Goal: Task Accomplishment & Management: Manage account settings

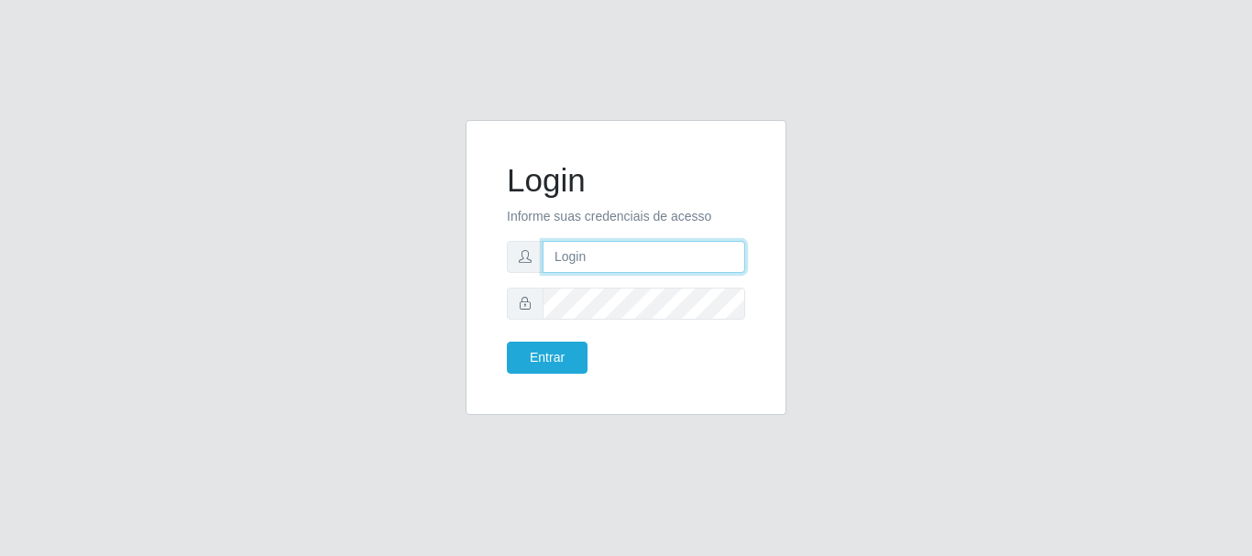
click at [657, 250] on input "text" at bounding box center [643, 257] width 202 height 32
type input "[DOMAIN_NAME]"
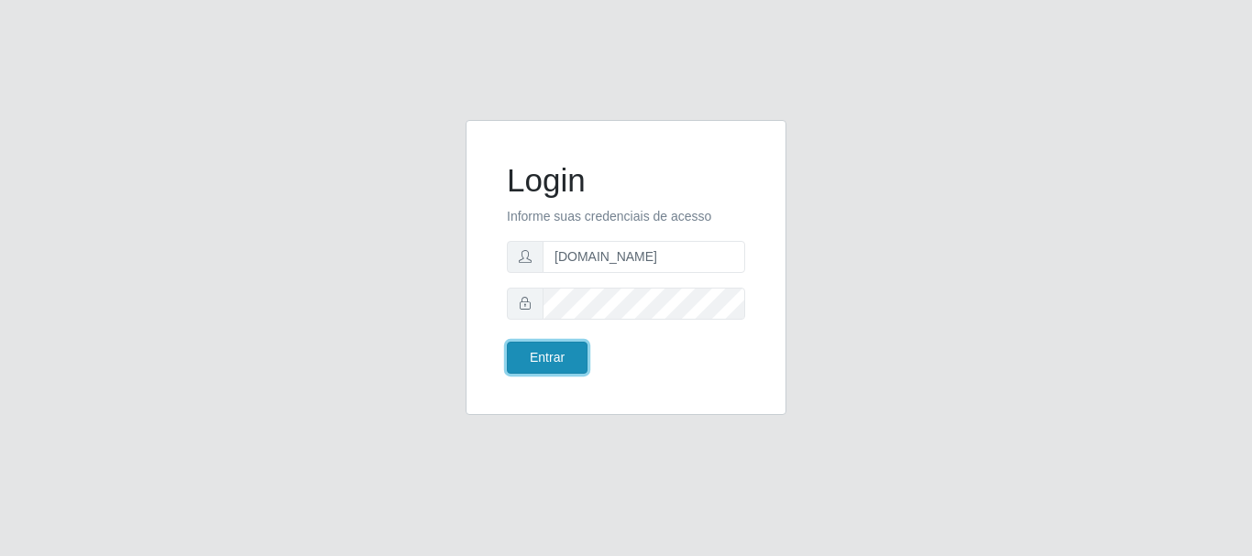
click at [570, 362] on button "Entrar" at bounding box center [547, 358] width 81 height 32
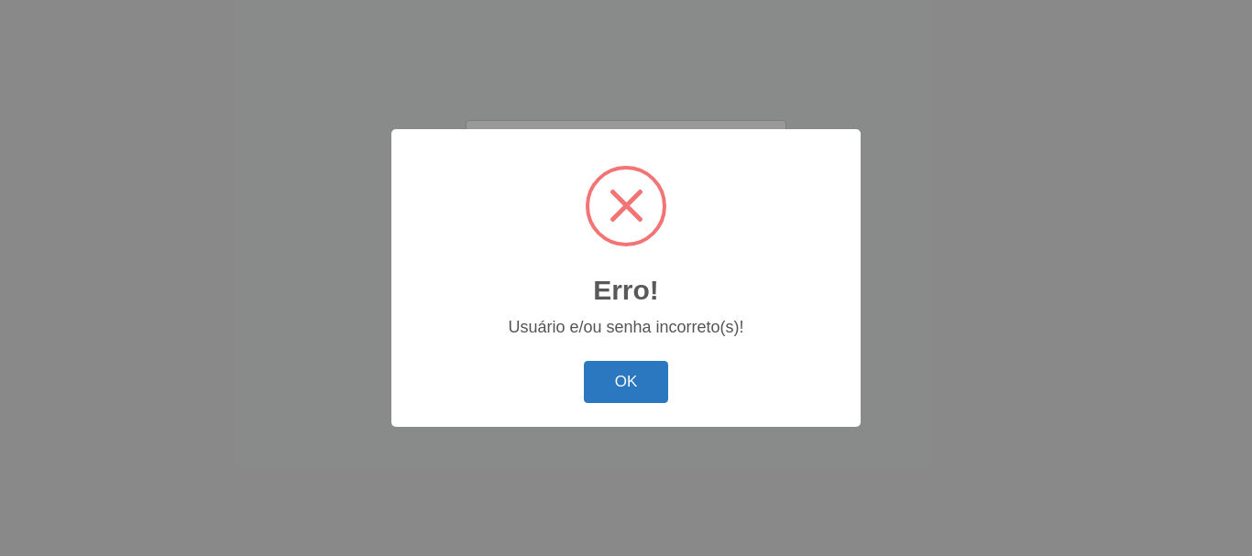
click at [615, 371] on button "OK" at bounding box center [626, 382] width 85 height 43
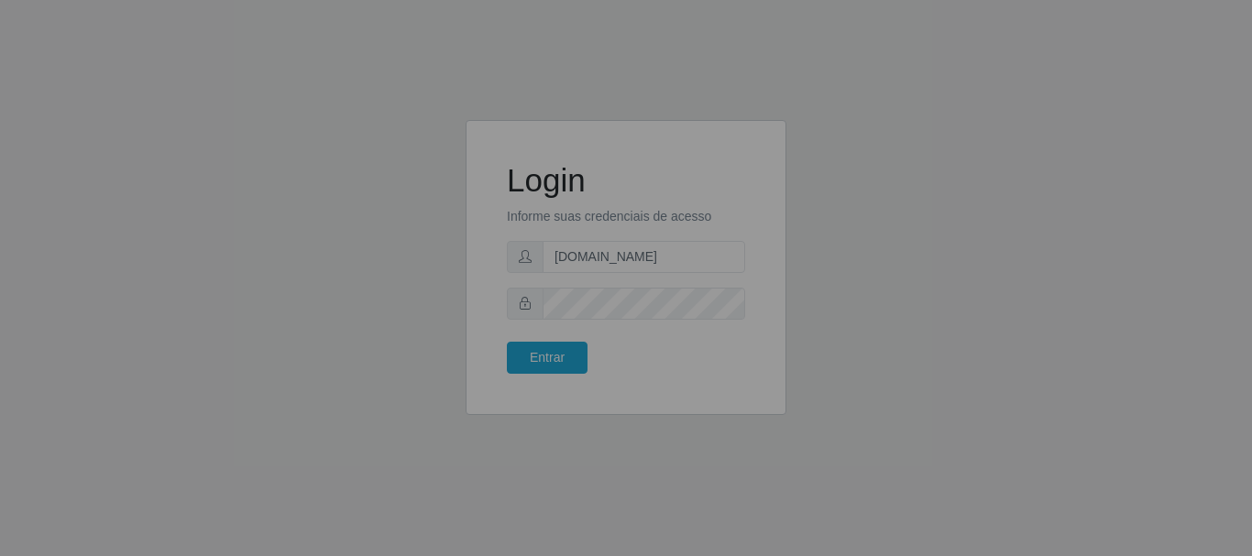
click at [629, 393] on div "Erro! × Usuário e/ou senha incorreto(s)! OK Cancel" at bounding box center [626, 278] width 1252 height 556
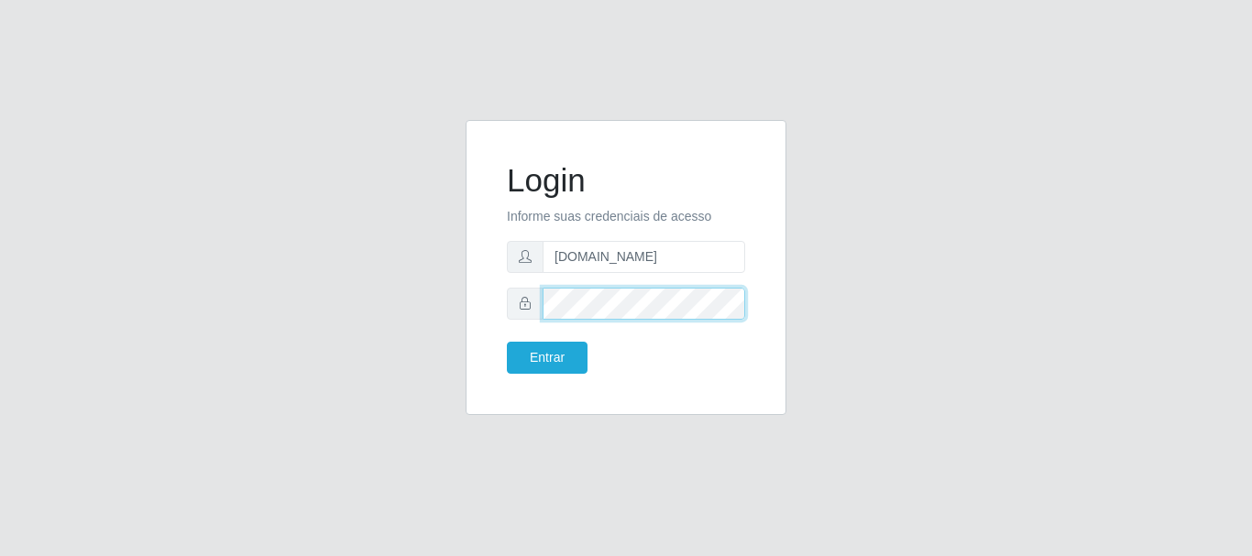
click at [507, 342] on button "Entrar" at bounding box center [547, 358] width 81 height 32
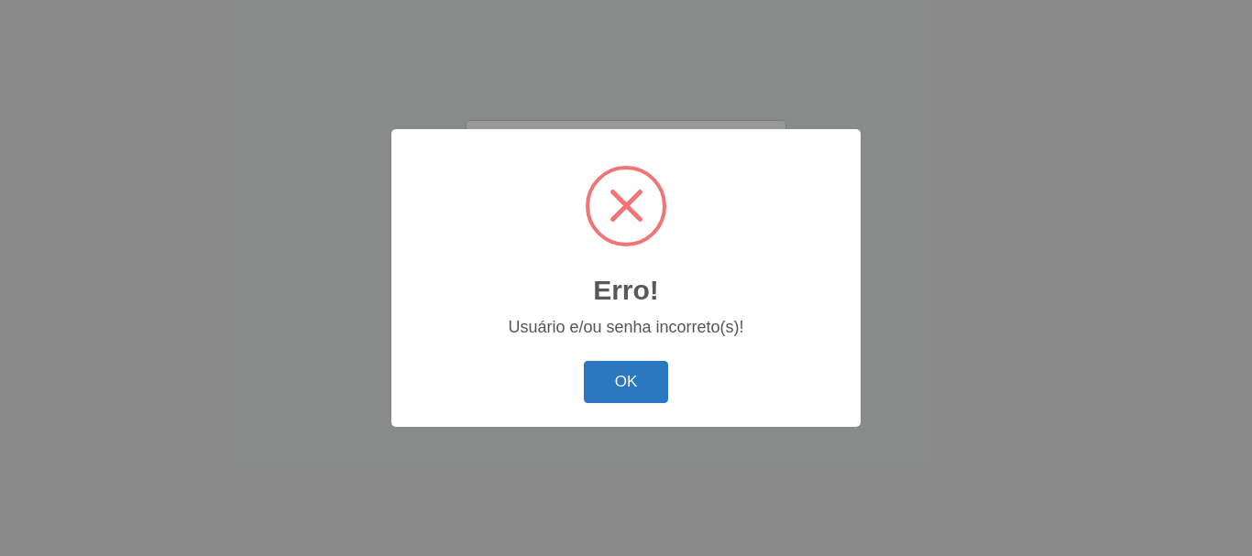
click at [618, 376] on button "OK" at bounding box center [626, 382] width 85 height 43
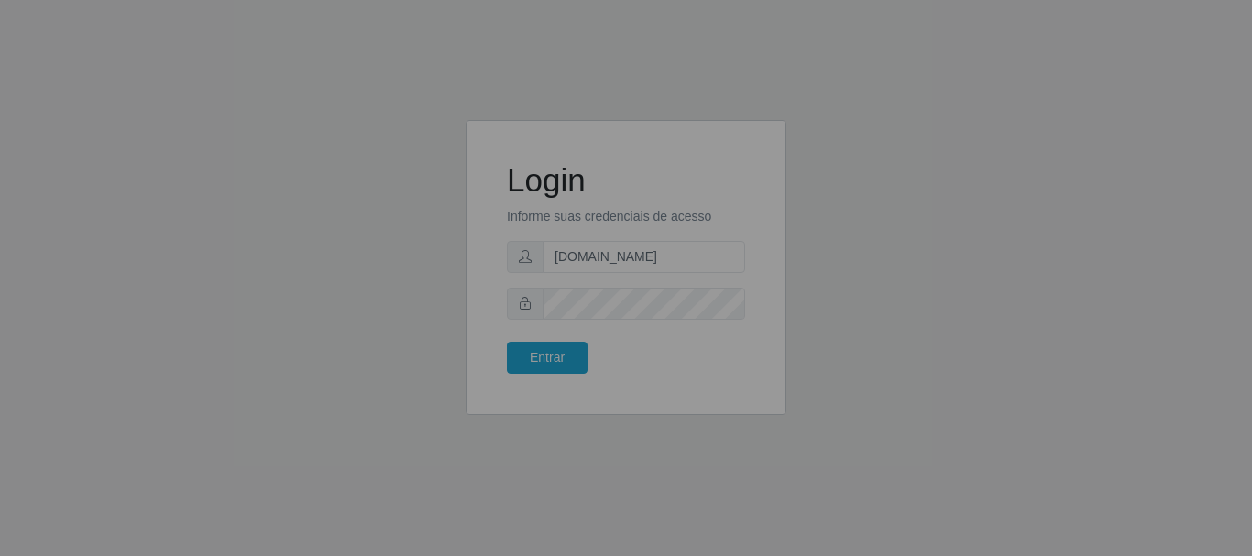
click at [618, 376] on div "Erro! × Usuário e/ou senha incorreto(s)! OK Cancel" at bounding box center [626, 278] width 1252 height 556
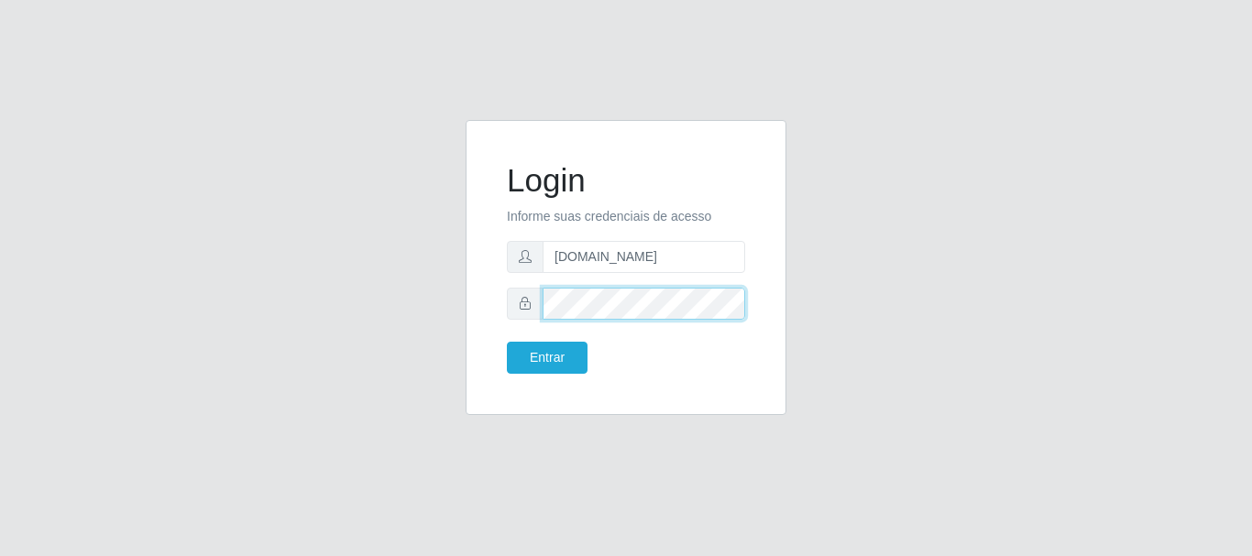
click at [507, 342] on button "Entrar" at bounding box center [547, 358] width 81 height 32
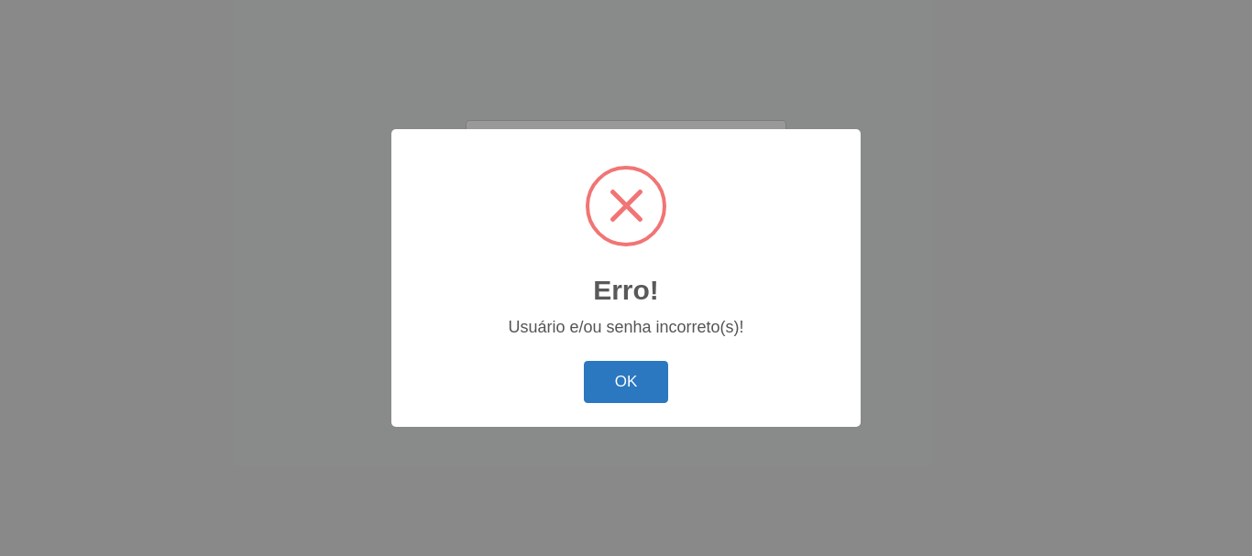
click at [651, 378] on button "OK" at bounding box center [626, 382] width 85 height 43
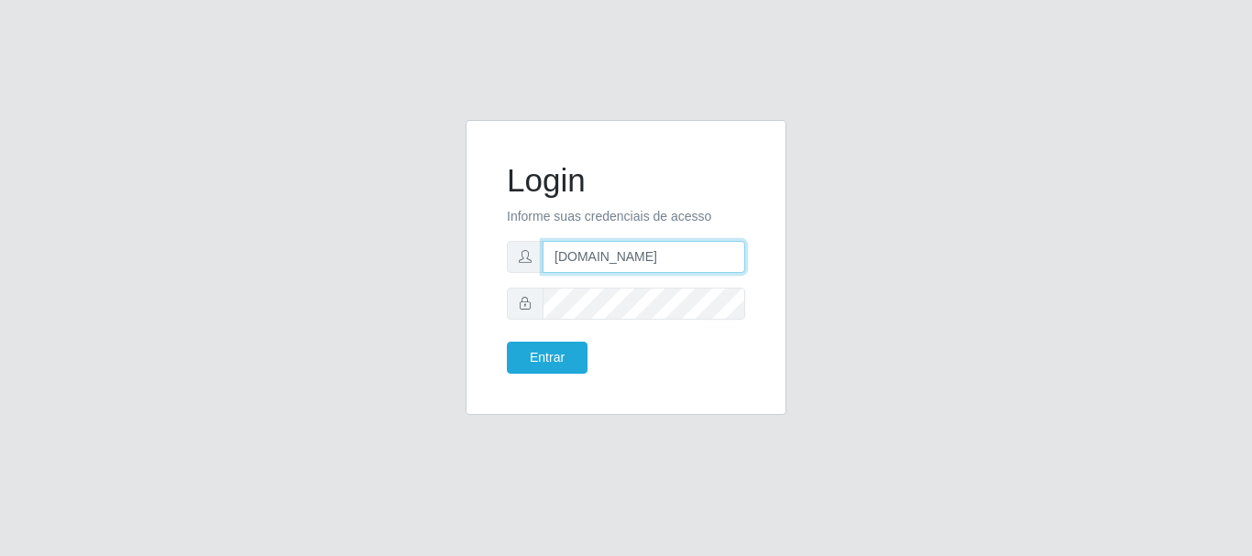
click at [662, 257] on input "[DOMAIN_NAME]" at bounding box center [643, 257] width 202 height 32
click at [645, 268] on input "[DOMAIN_NAME]" at bounding box center [643, 257] width 202 height 32
click at [655, 255] on input "[DOMAIN_NAME]" at bounding box center [643, 257] width 202 height 32
